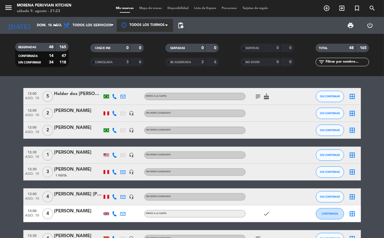
click at [171, 28] on div at bounding box center [145, 25] width 56 height 13
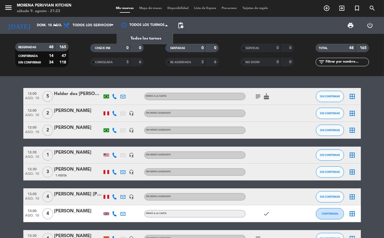
click at [184, 23] on span "pending_actions" at bounding box center [180, 25] width 7 height 7
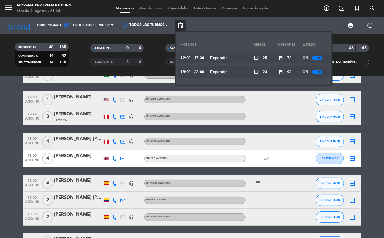
scroll to position [66, 0]
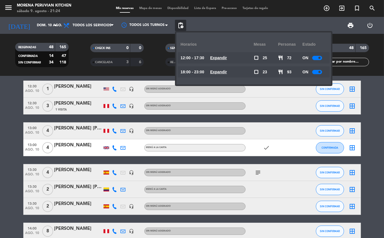
click at [276, 133] on div at bounding box center [271, 130] width 51 height 17
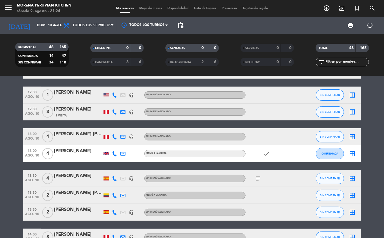
scroll to position [61, 0]
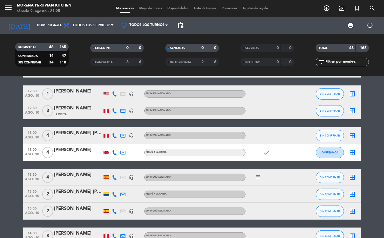
click at [179, 28] on span "pending_actions" at bounding box center [180, 25] width 7 height 7
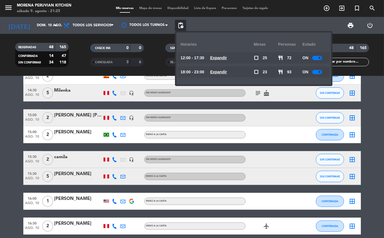
scroll to position [0, 0]
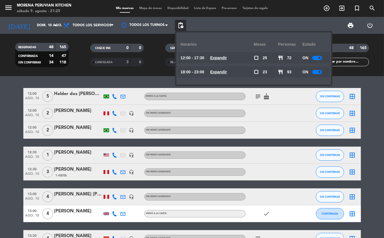
click at [269, 147] on div at bounding box center [271, 154] width 51 height 17
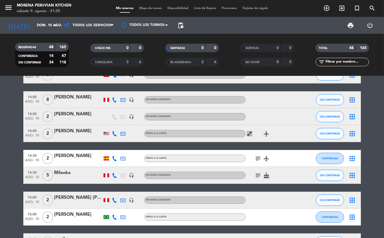
scroll to position [208, 0]
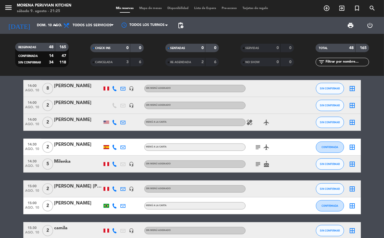
click at [248, 120] on icon "healing" at bounding box center [250, 122] width 7 height 7
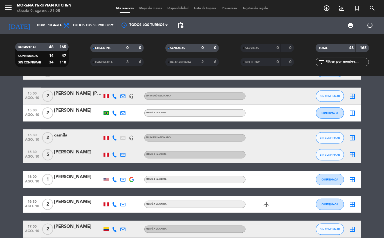
scroll to position [484, 0]
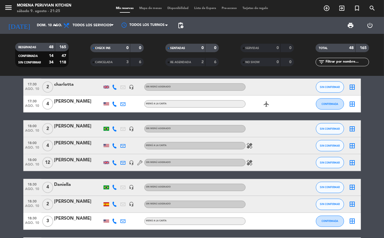
click at [250, 145] on icon "healing" at bounding box center [250, 145] width 7 height 7
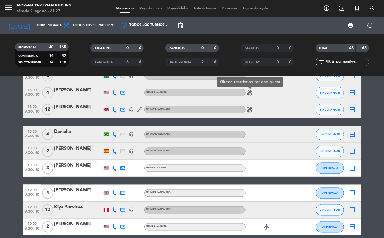
click at [249, 111] on icon "healing" at bounding box center [250, 109] width 7 height 7
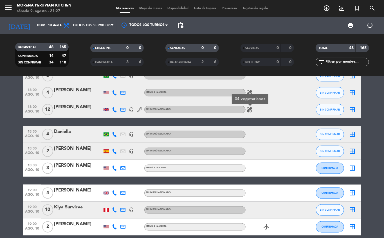
scroll to position [692, 0]
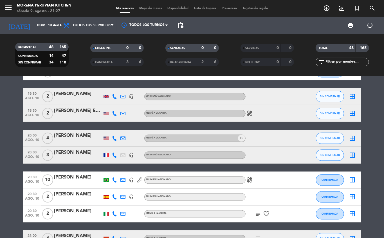
click at [250, 114] on icon "healing" at bounding box center [250, 113] width 7 height 7
click at [249, 179] on icon "healing" at bounding box center [250, 179] width 7 height 7
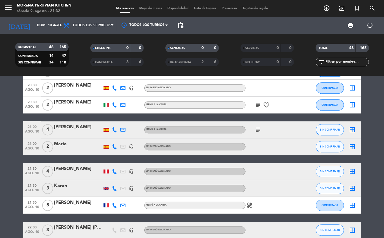
scroll to position [846, 0]
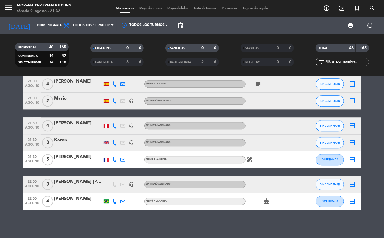
click at [250, 161] on icon "healing" at bounding box center [250, 159] width 7 height 7
click at [180, 27] on span "pending_actions" at bounding box center [180, 25] width 7 height 7
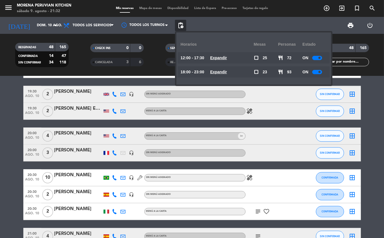
scroll to position [0, 0]
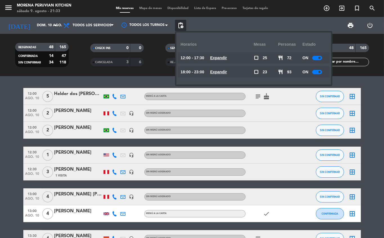
click at [257, 162] on div at bounding box center [271, 154] width 51 height 17
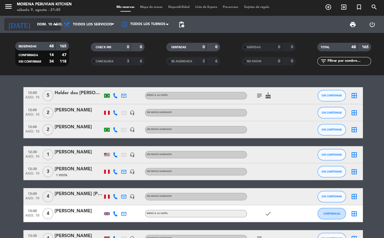
click at [41, 25] on input "dom. 10 ago." at bounding box center [58, 26] width 48 height 10
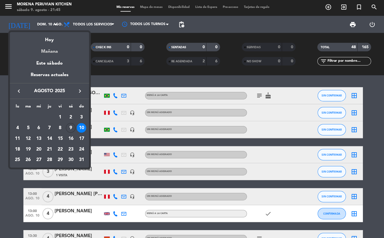
click at [47, 53] on div "Mañana" at bounding box center [49, 50] width 79 height 12
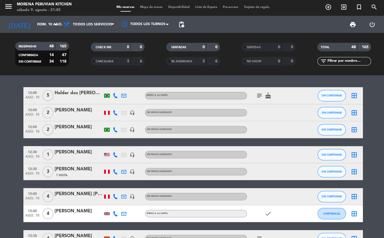
click at [25, 198] on span "ago. 10" at bounding box center [32, 199] width 14 height 6
